Goal: Task Accomplishment & Management: Manage account settings

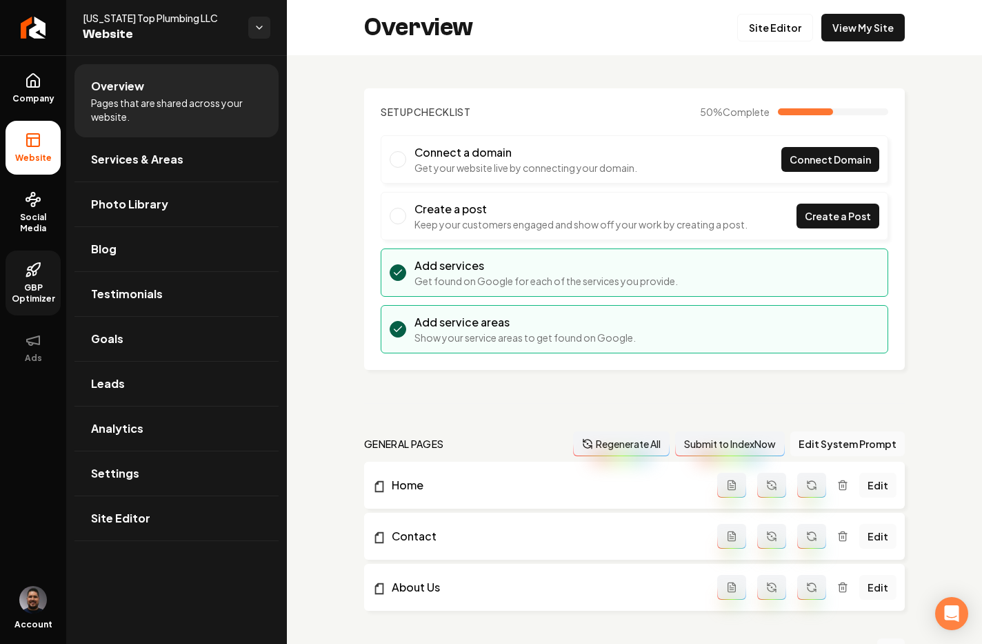
click at [55, 294] on span "GBP Optimizer" at bounding box center [33, 293] width 55 height 22
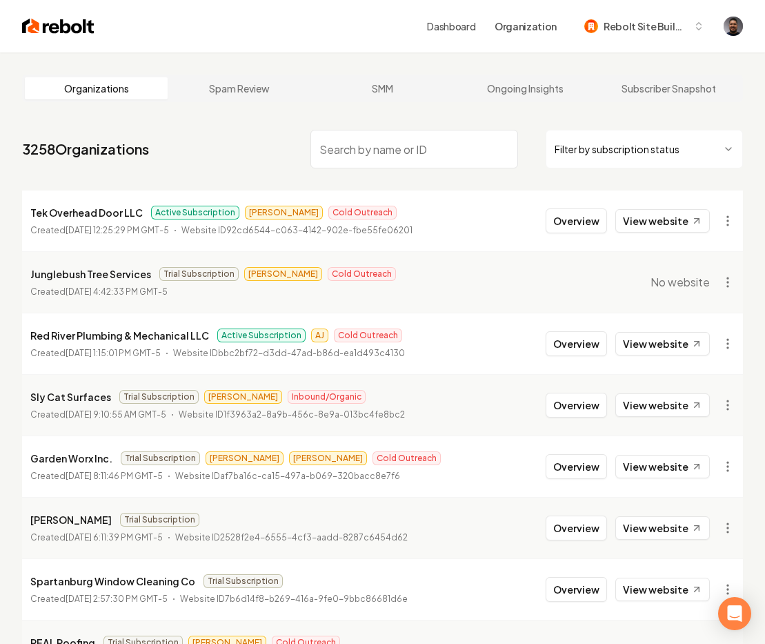
click at [421, 160] on input "search" at bounding box center [414, 149] width 208 height 39
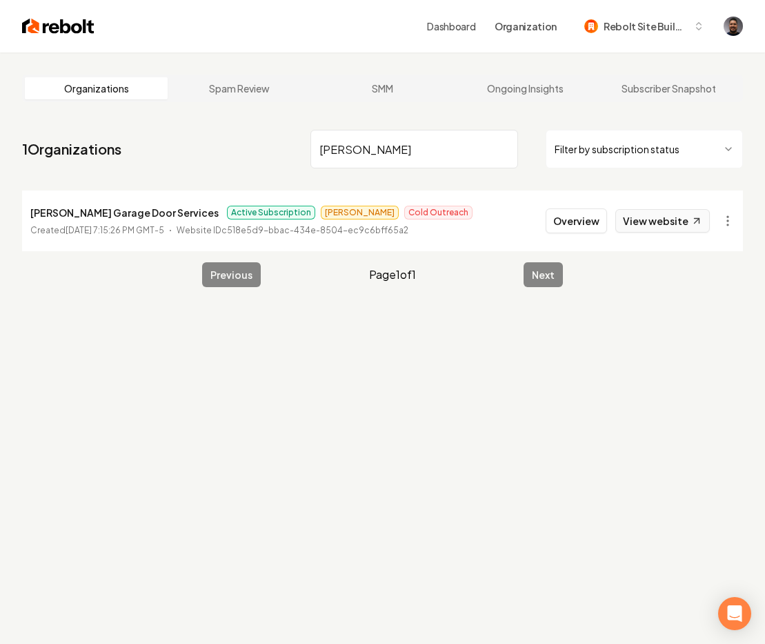
type input "coffman"
click at [582, 226] on button "Overview" at bounding box center [576, 220] width 61 height 25
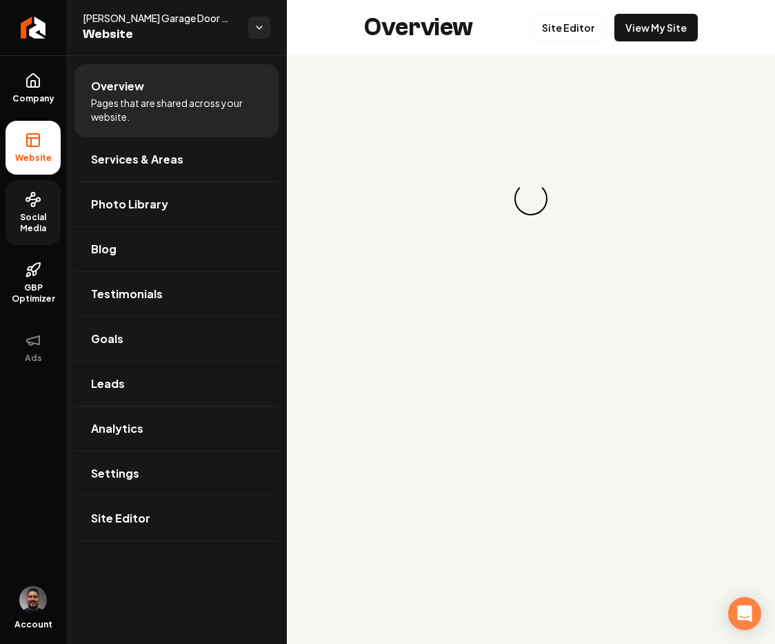
click at [27, 199] on circle at bounding box center [27, 199] width 3 height 3
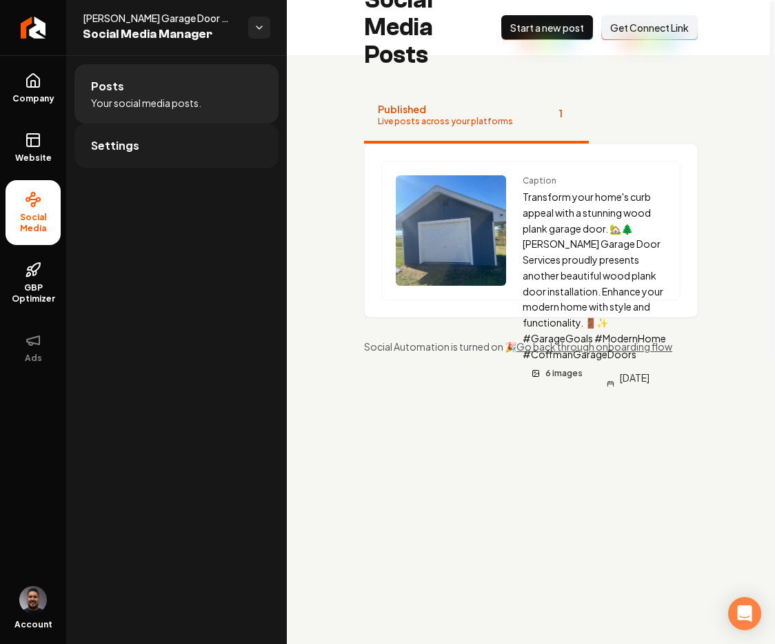
click at [159, 132] on link "Settings" at bounding box center [177, 145] width 204 height 44
